Goal: Check status: Check status

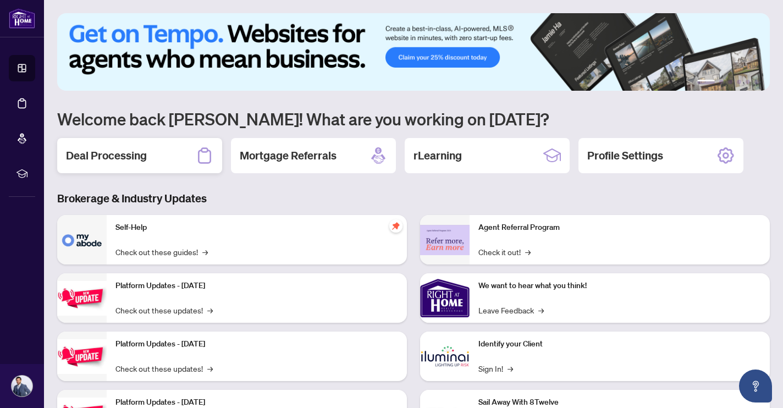
click at [159, 163] on div "Deal Processing" at bounding box center [139, 155] width 165 height 35
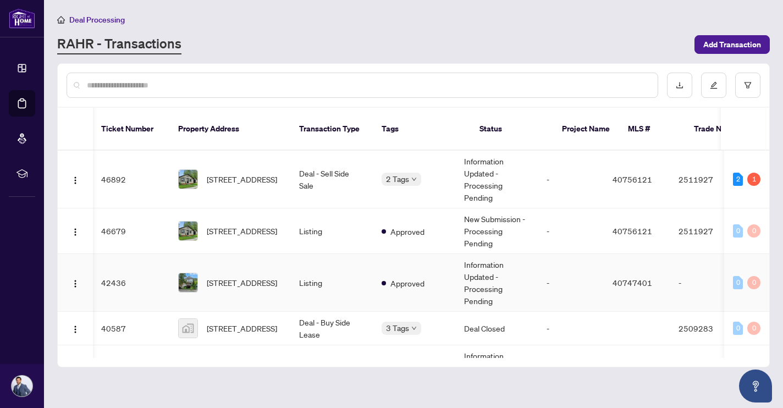
scroll to position [0, 1]
click at [411, 168] on span "Requires Additional Docs" at bounding box center [442, 173] width 82 height 12
click at [234, 173] on span "[STREET_ADDRESS]" at bounding box center [242, 179] width 70 height 12
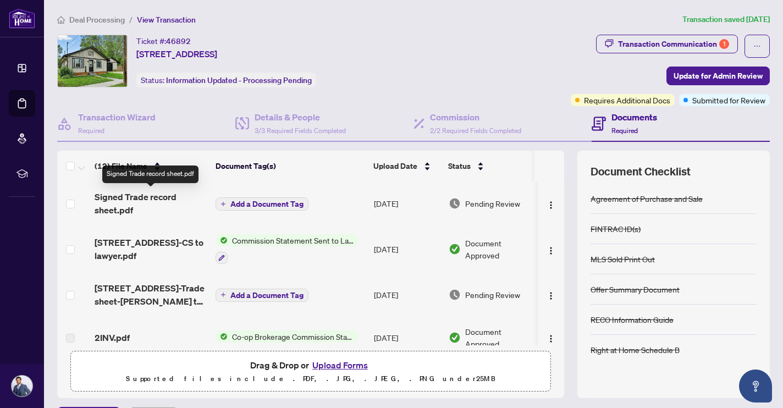
click at [129, 195] on span "Signed Trade record sheet.pdf" at bounding box center [151, 203] width 112 height 26
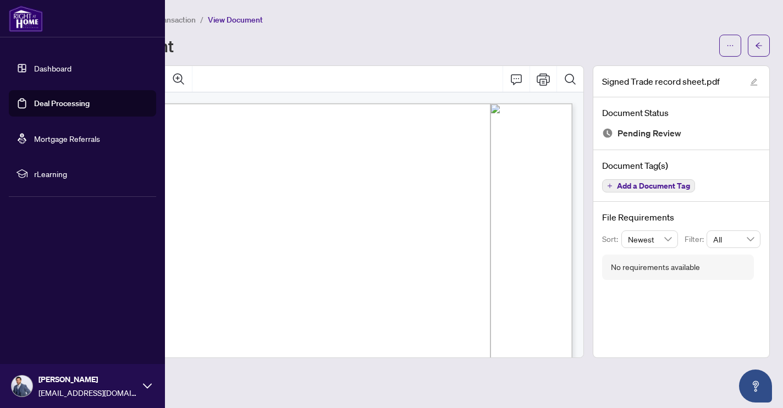
click at [34, 72] on link "Dashboard" at bounding box center [52, 68] width 37 height 10
